Goal: Communication & Community: Answer question/provide support

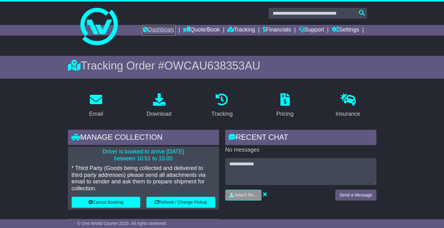
click at [155, 27] on link "Dashboard" at bounding box center [158, 30] width 33 height 11
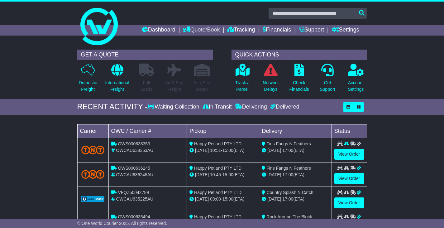
click at [206, 29] on link "Quote/Book" at bounding box center [201, 30] width 37 height 11
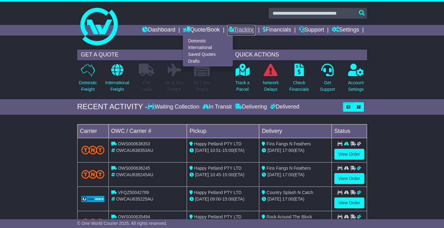
click at [240, 29] on link "Tracking" at bounding box center [240, 30] width 27 height 11
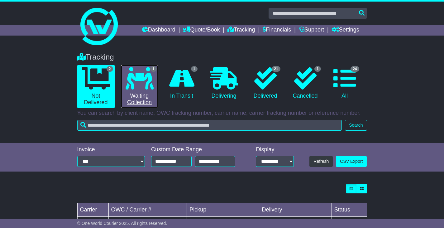
click at [153, 81] on icon at bounding box center [140, 78] width 28 height 22
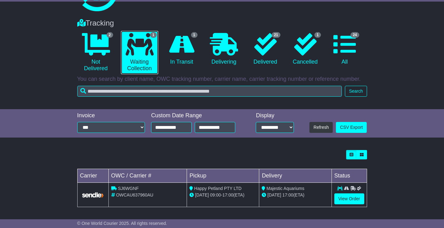
scroll to position [35, 0]
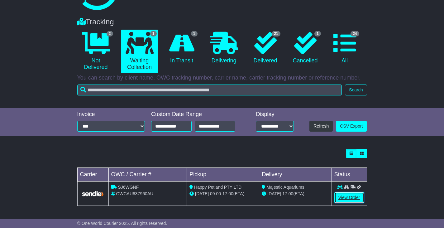
click at [349, 198] on link "View Order" at bounding box center [349, 197] width 30 height 11
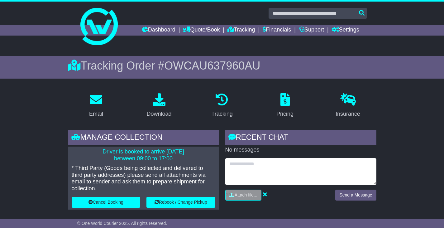
click at [273, 164] on textarea at bounding box center [300, 171] width 151 height 27
type textarea "**********"
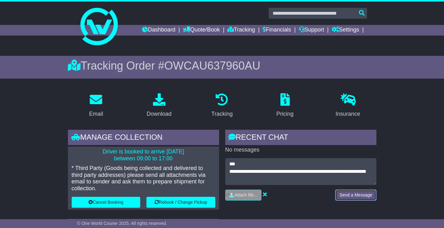
click at [351, 194] on button "Send a Message" at bounding box center [355, 194] width 41 height 11
